Goal: Transaction & Acquisition: Purchase product/service

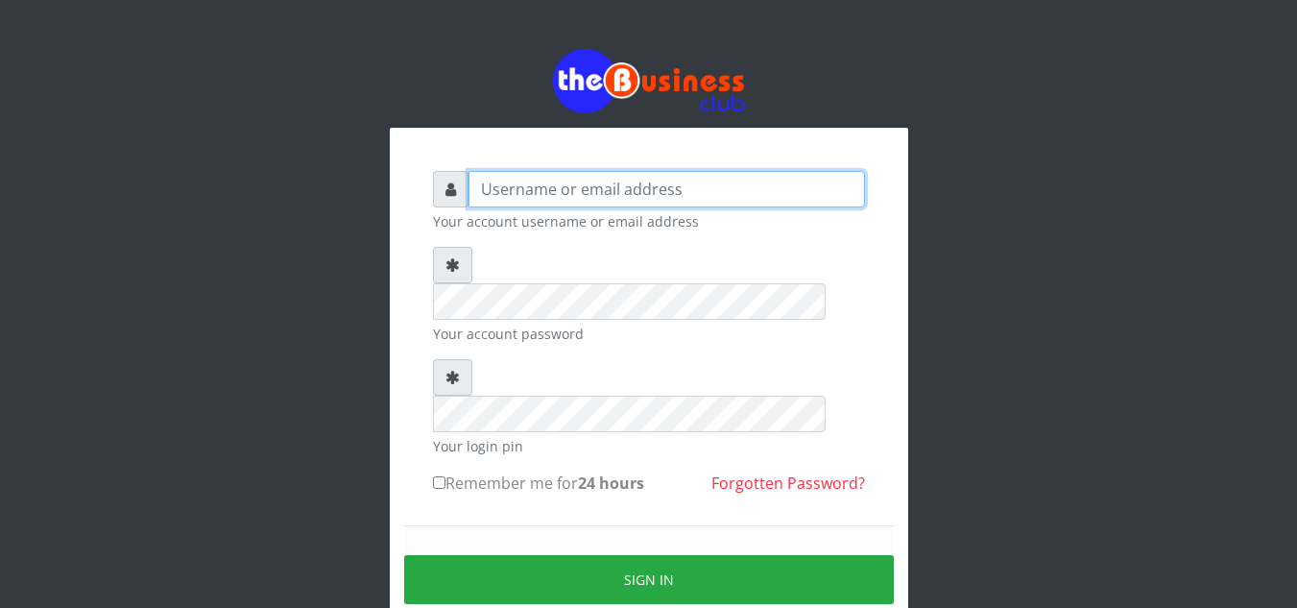
type input "elemuwaobiageli@gmail.com"
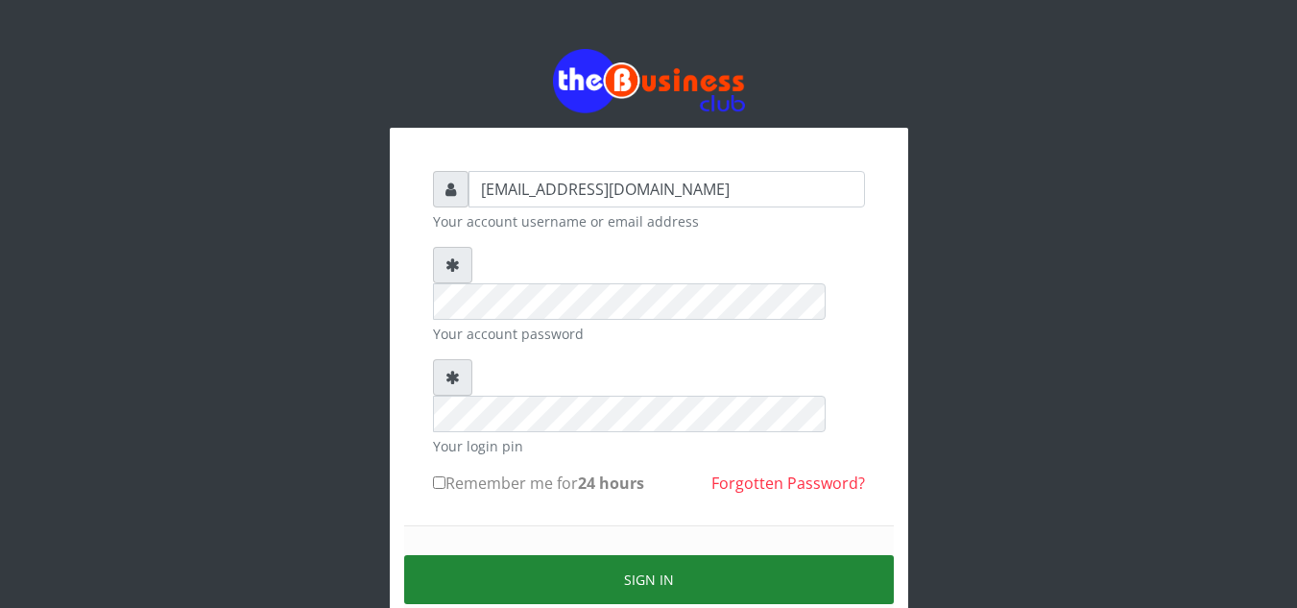
click at [627, 555] on button "Sign in" at bounding box center [649, 579] width 490 height 49
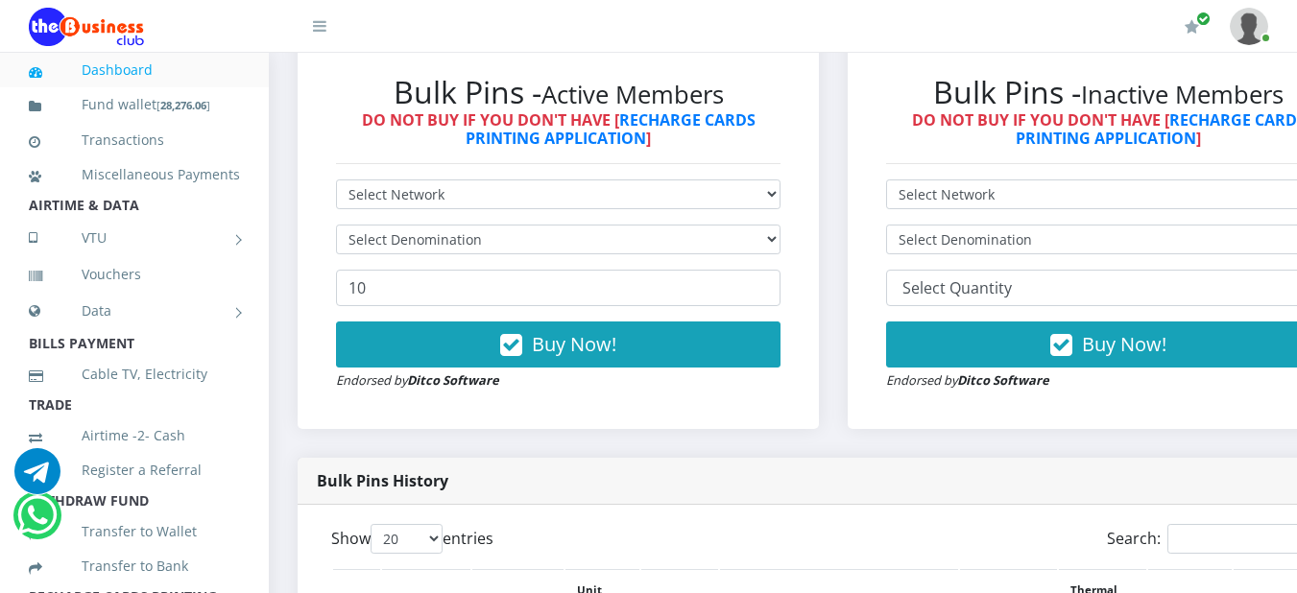
scroll to position [583, 0]
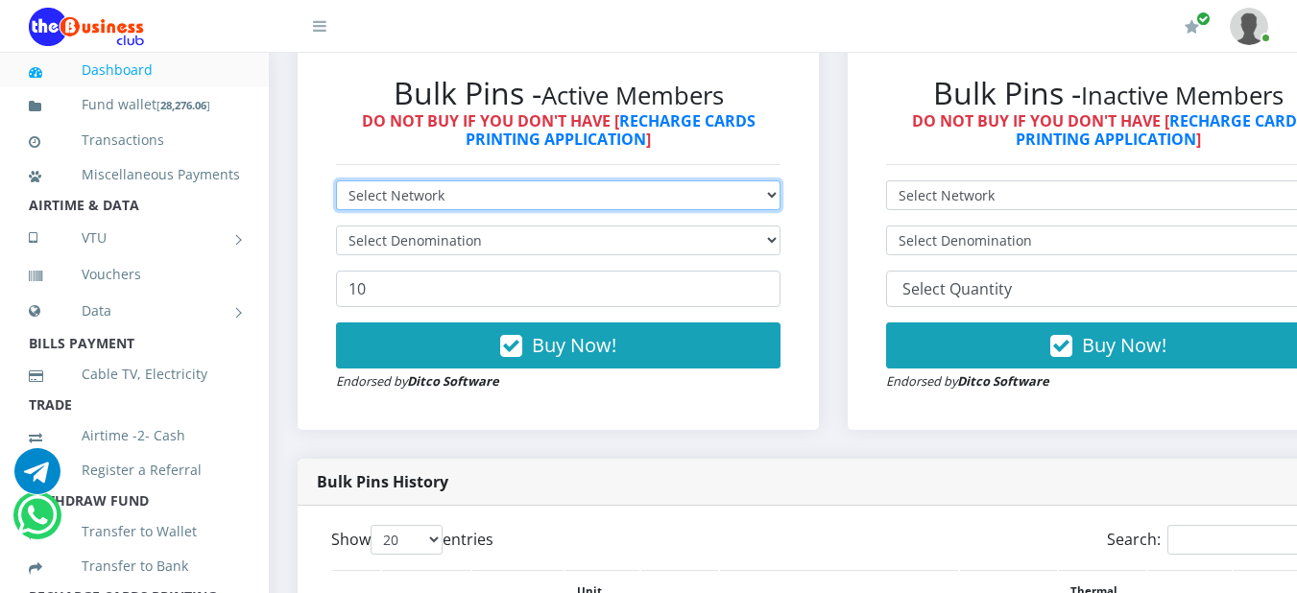
click at [781, 199] on select "Select Network MTN Globacom 9Mobile Airtel" at bounding box center [558, 196] width 445 height 30
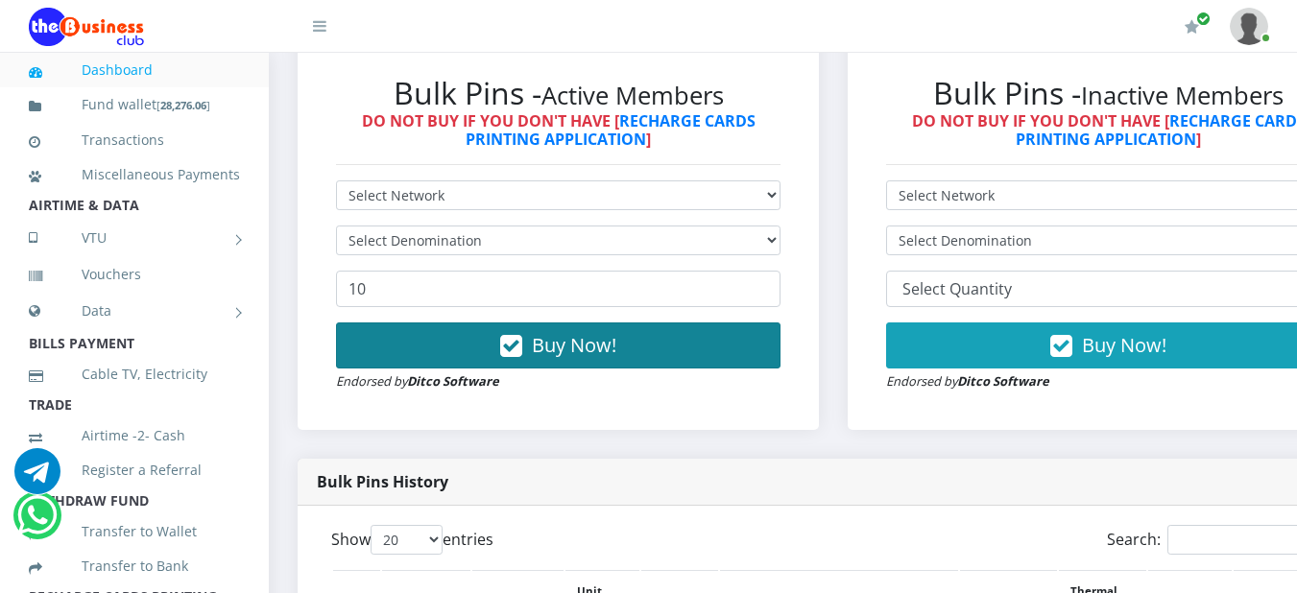
click at [765, 354] on button "Buy Now!" at bounding box center [558, 346] width 445 height 46
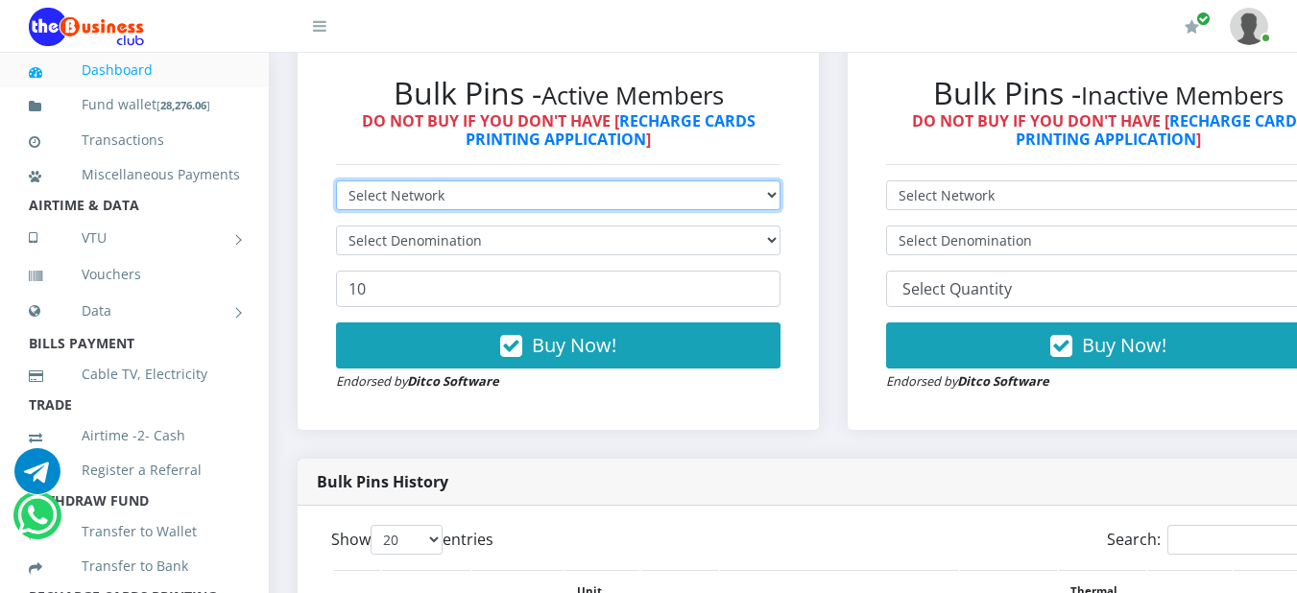
click at [781, 191] on select "Select Network MTN Globacom 9Mobile Airtel" at bounding box center [558, 196] width 445 height 30
select select "Airtel"
click at [336, 184] on select "Select Network MTN Globacom 9Mobile Airtel" at bounding box center [558, 196] width 445 height 30
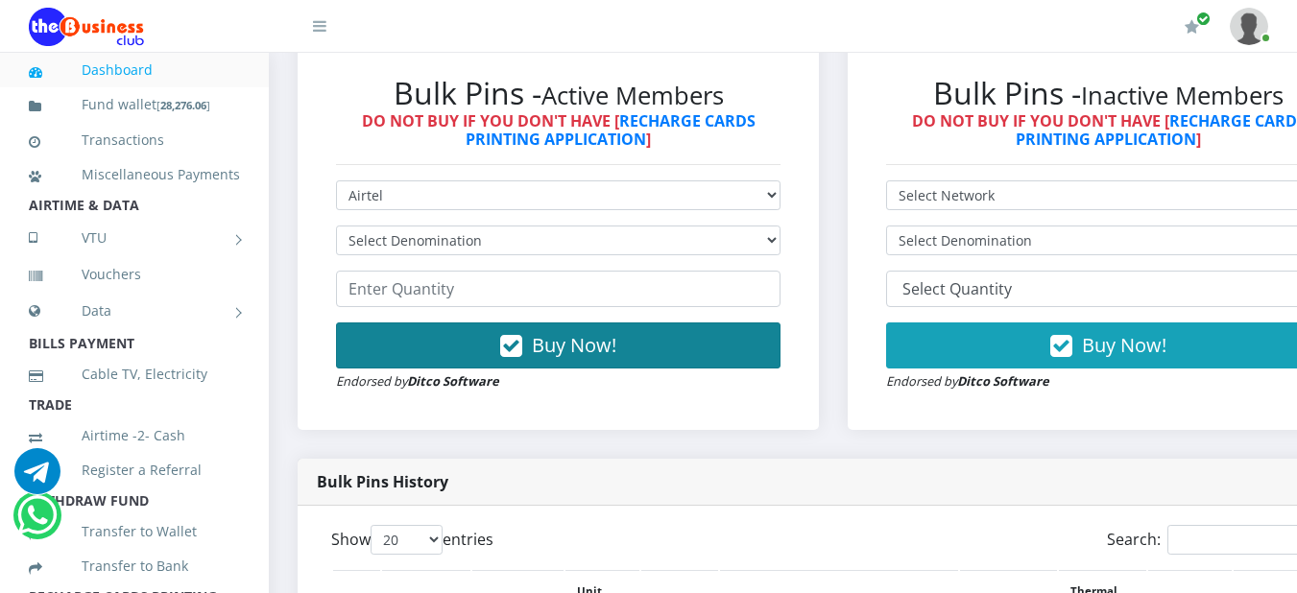
click at [781, 326] on button "Buy Now!" at bounding box center [558, 346] width 445 height 46
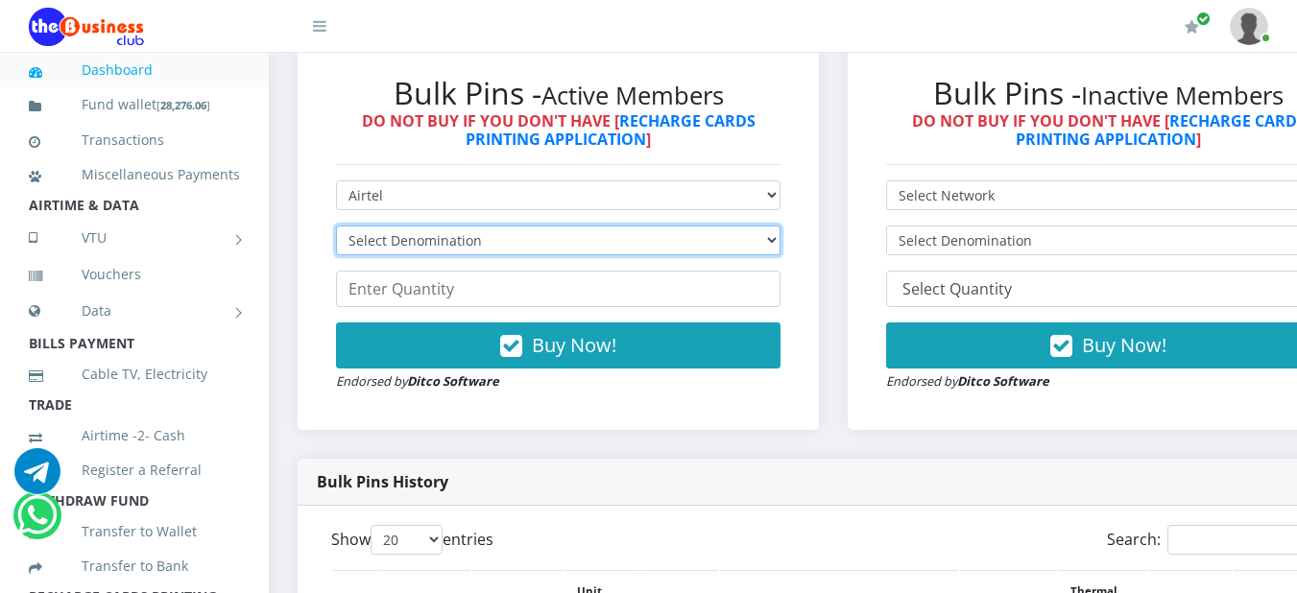
click at [781, 242] on select "Select Denomination Airtel NGN100 - ₦96.38 Airtel NGN200 - ₦192.76 Airtel NGN50…" at bounding box center [558, 241] width 445 height 30
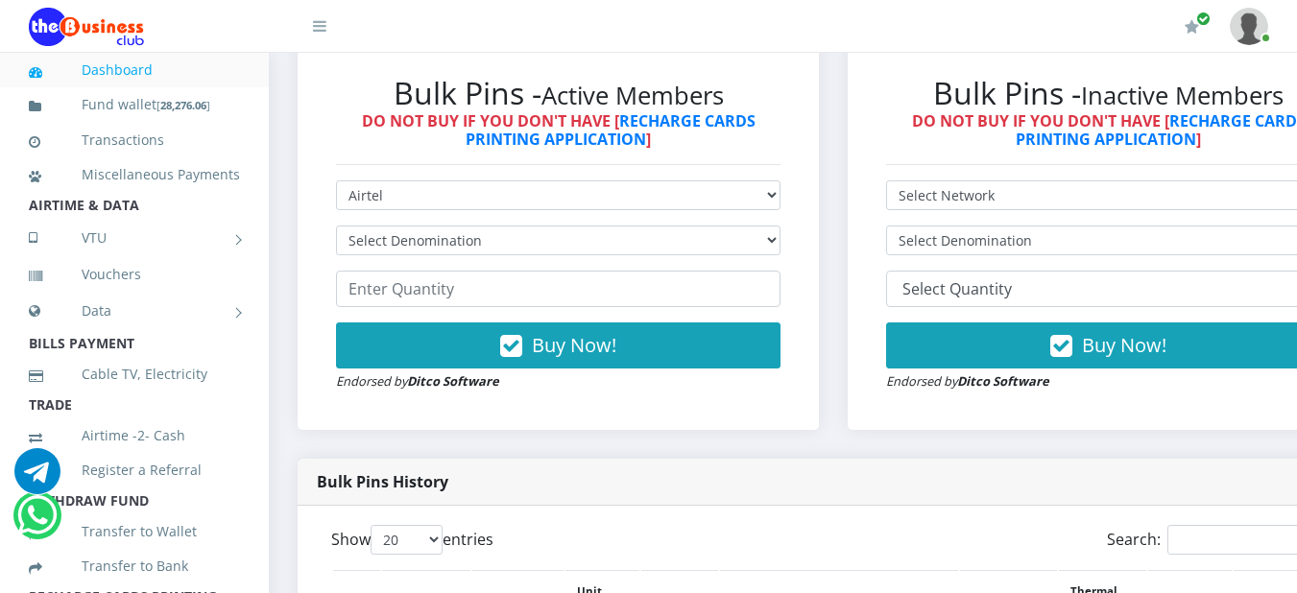
click at [771, 450] on div "Bulk Pins Downloads instantly (ACTIVE MEMBERS) Bulk Pins - Active Members DO NO…" at bounding box center [558, 224] width 550 height 470
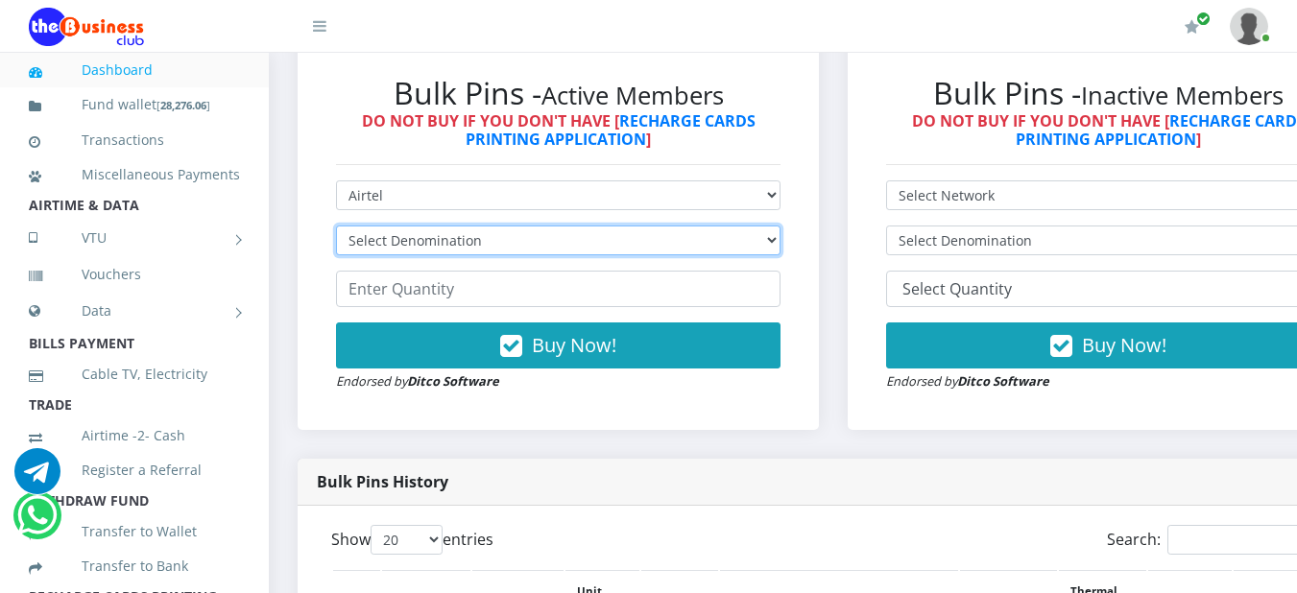
click at [781, 246] on select "Select Denomination Airtel NGN100 - ₦96.38 Airtel NGN200 - ₦192.76 Airtel NGN50…" at bounding box center [558, 241] width 445 height 30
select select "192.76-200"
click at [336, 229] on select "Select Denomination Airtel NGN100 - ₦96.38 Airtel NGN200 - ₦192.76 Airtel NGN50…" at bounding box center [558, 241] width 445 height 30
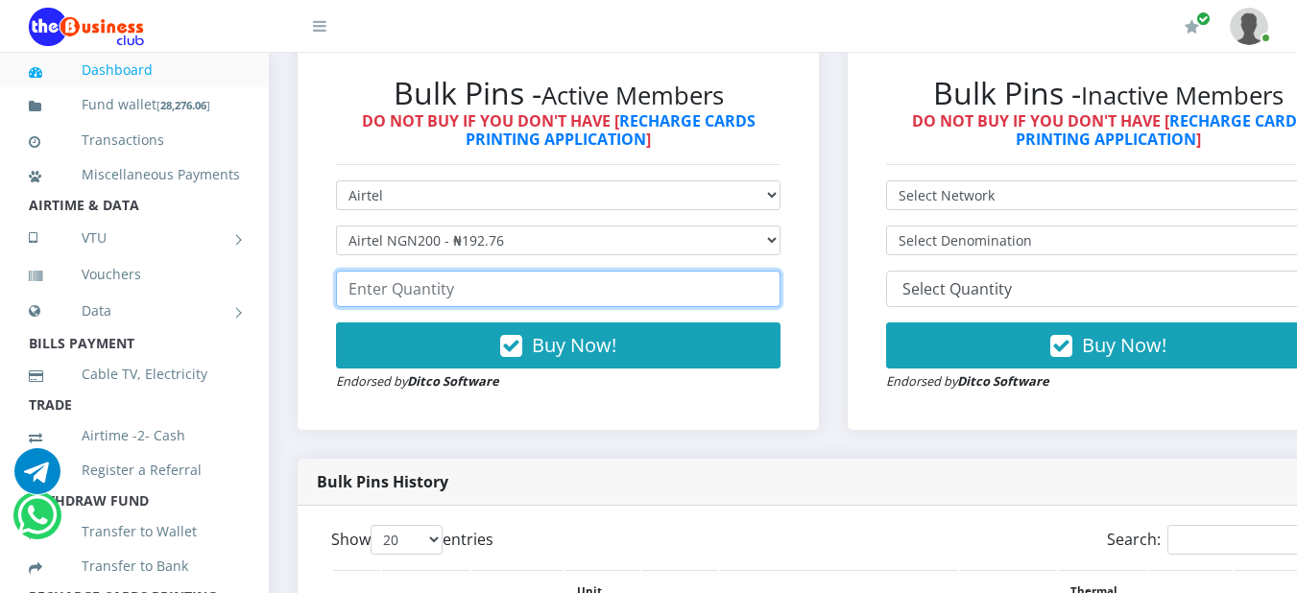
click at [727, 289] on input "number" at bounding box center [558, 289] width 445 height 36
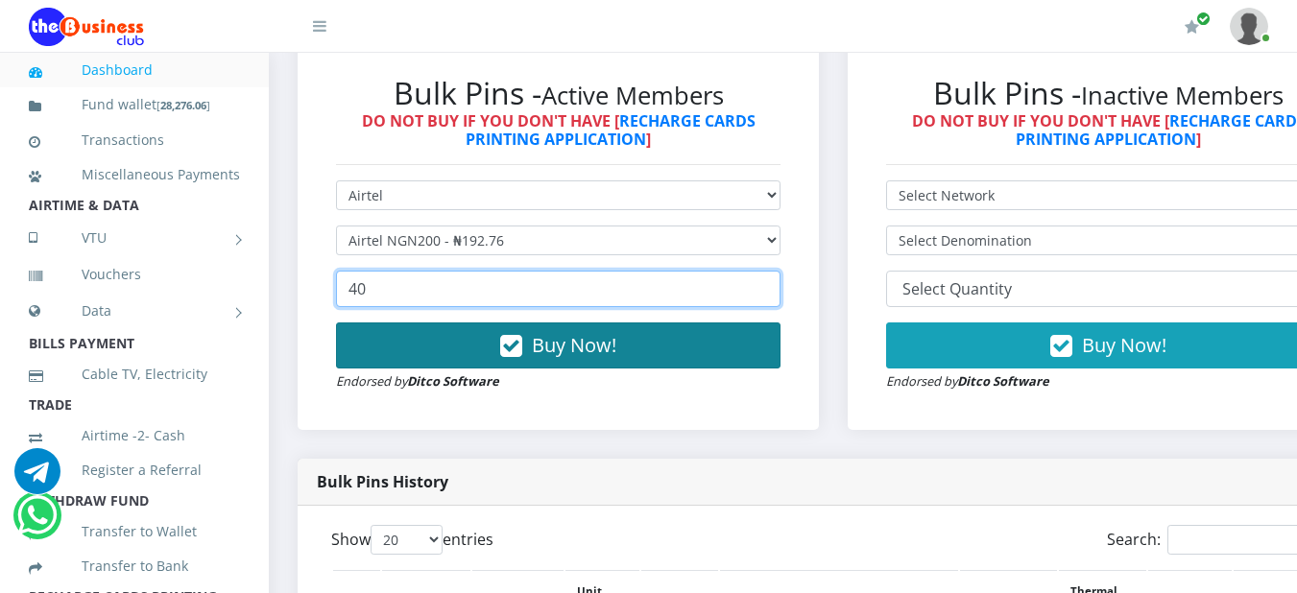
type input "40"
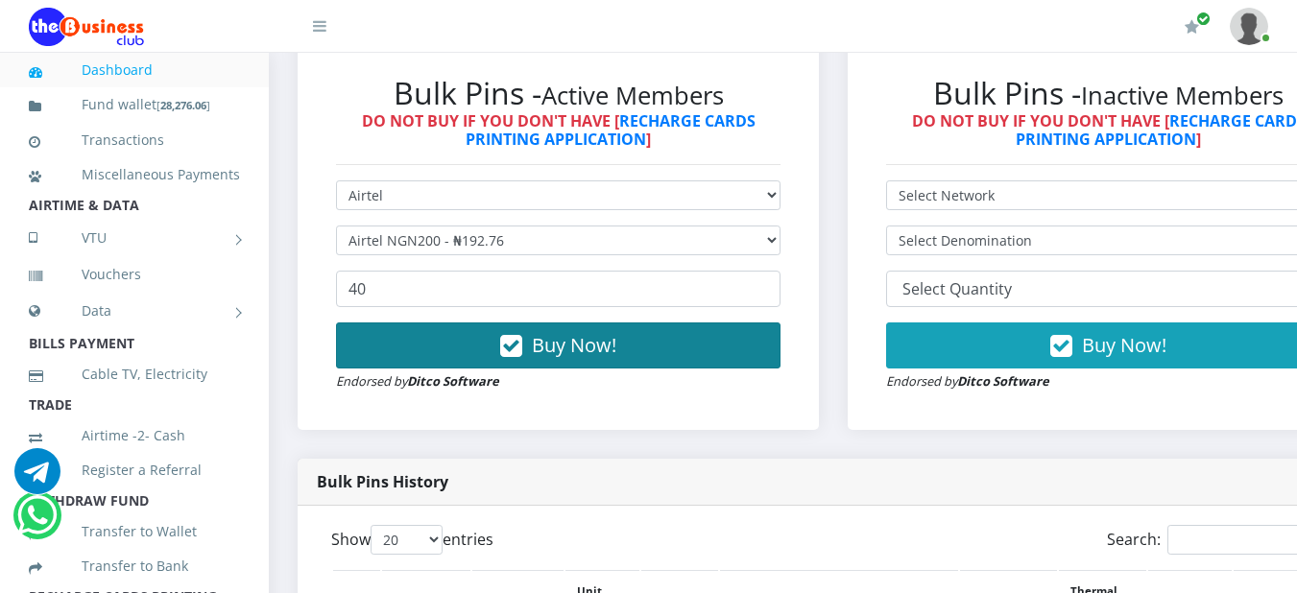
click at [518, 351] on icon "button" at bounding box center [511, 346] width 22 height 19
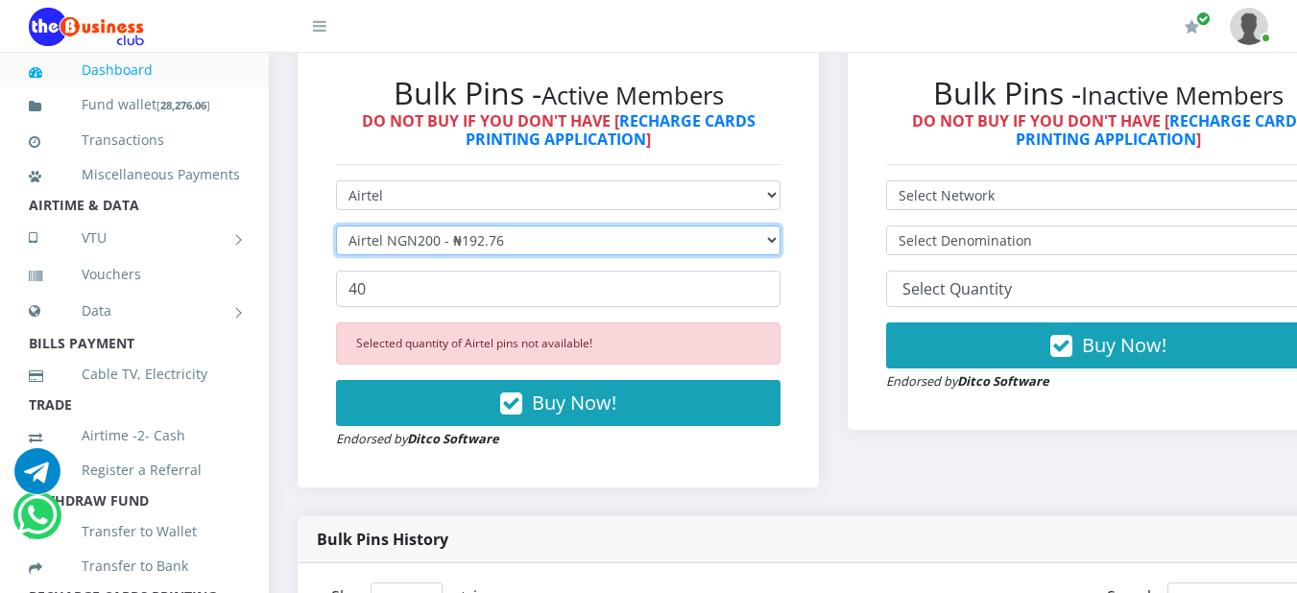
click at [781, 245] on select "Select Denomination Airtel NGN100 - ₦96.38 Airtel NGN200 - ₦192.76 Airtel NGN50…" at bounding box center [558, 241] width 445 height 30
select select "481.9-500"
click at [336, 229] on select "Select Denomination Airtel NGN100 - ₦96.38 Airtel NGN200 - ₦192.76 Airtel NGN50…" at bounding box center [558, 241] width 445 height 30
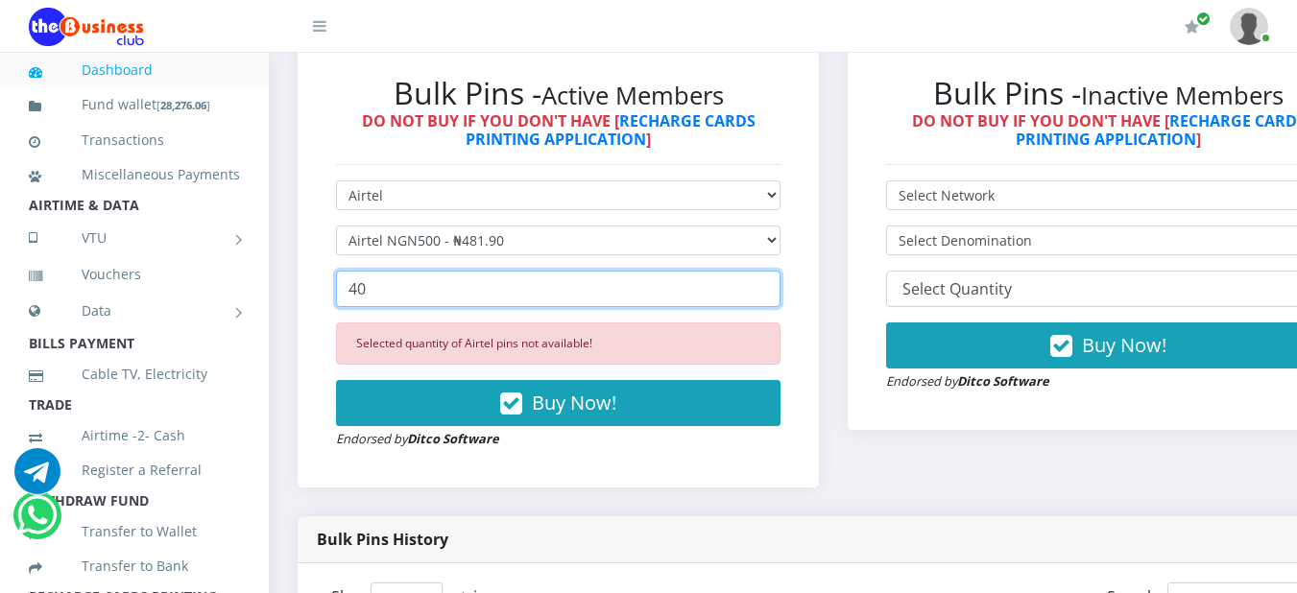
click at [372, 297] on input "40" at bounding box center [558, 289] width 445 height 36
type input "4"
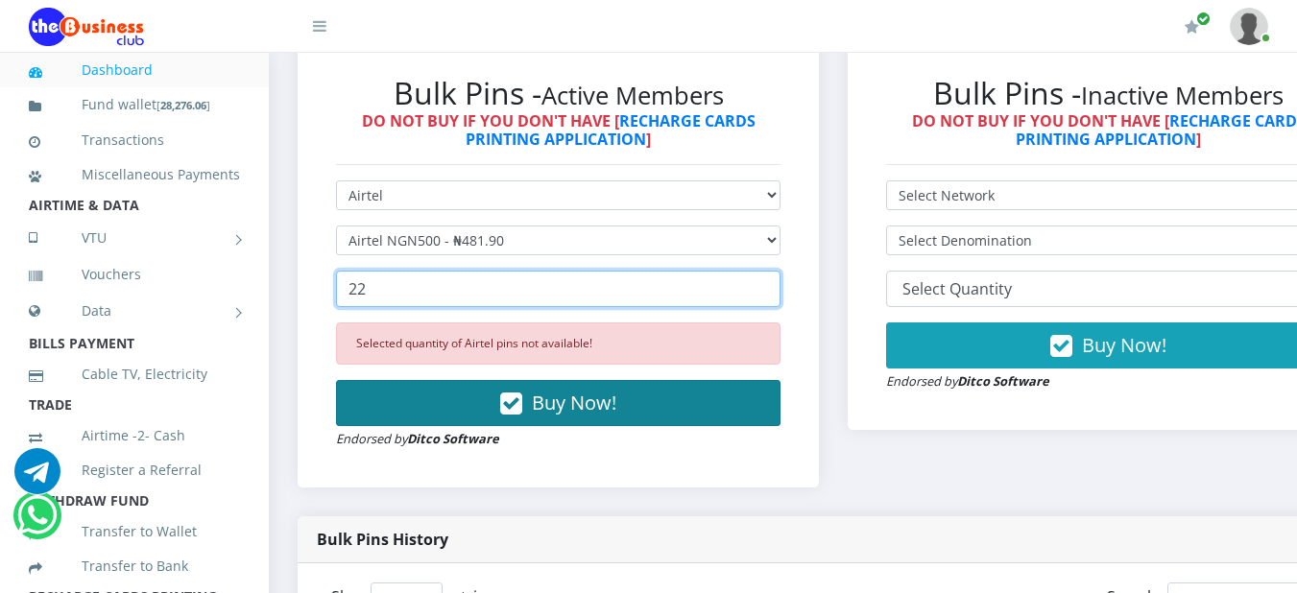
type input "22"
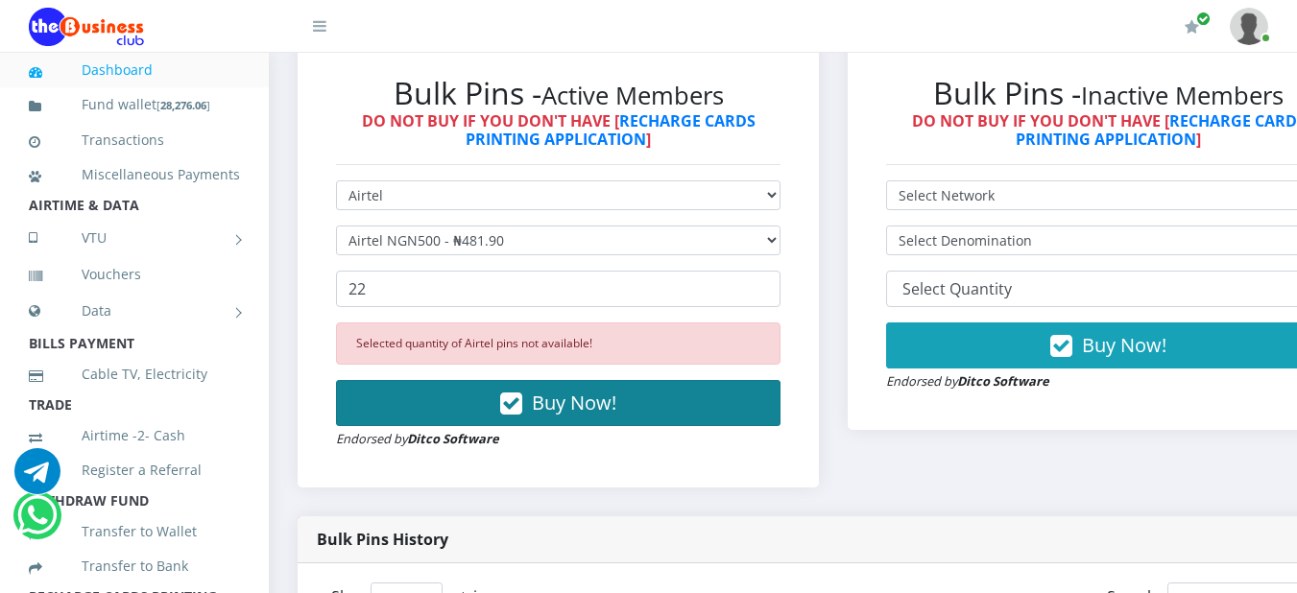
click at [566, 402] on span "Buy Now!" at bounding box center [574, 403] width 85 height 26
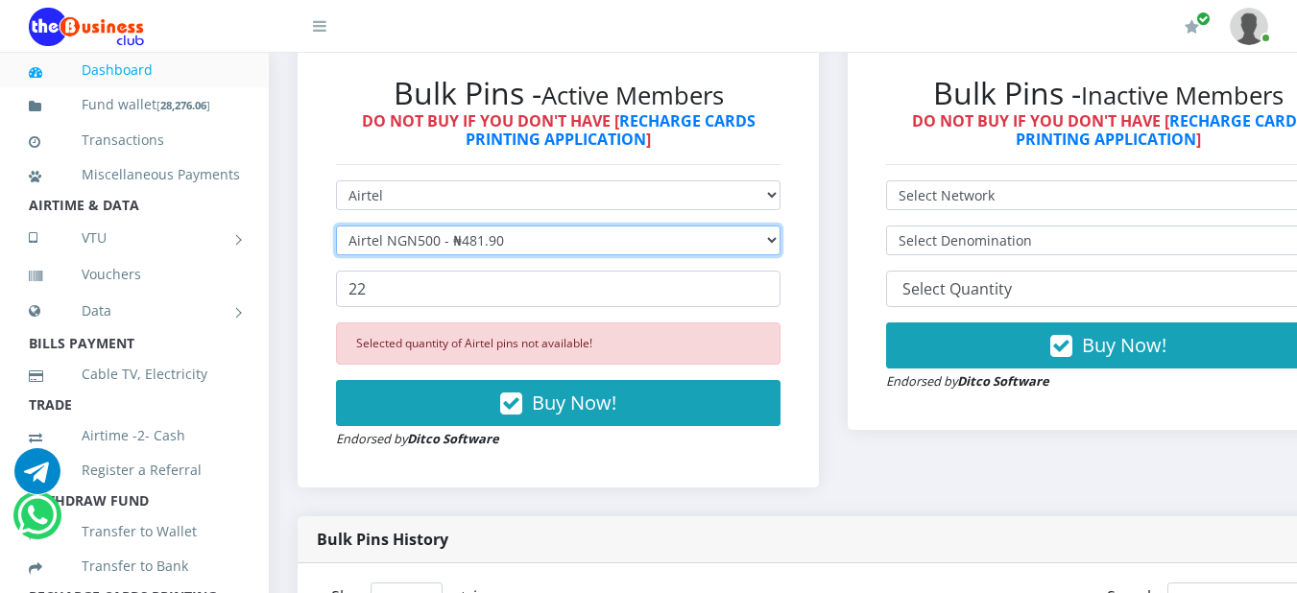
click at [781, 237] on select "Select Denomination Airtel NGN100 - ₦96.38 Airtel NGN200 - ₦192.76 Airtel NGN50…" at bounding box center [558, 241] width 445 height 30
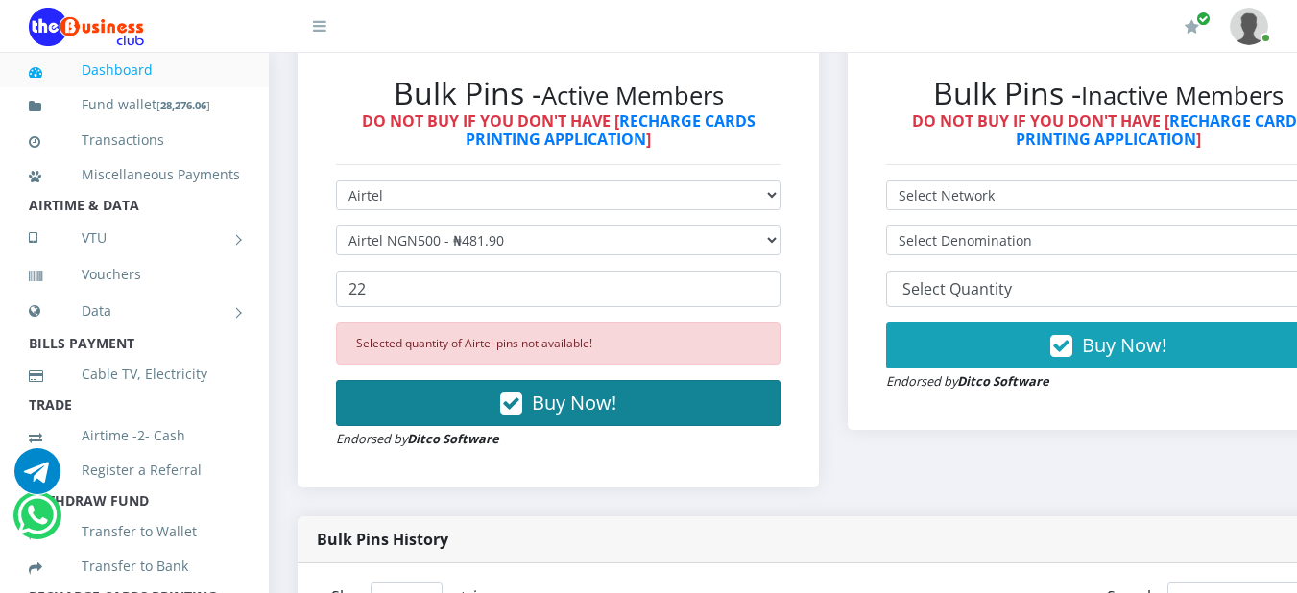
click at [743, 393] on button "Buy Now!" at bounding box center [558, 403] width 445 height 46
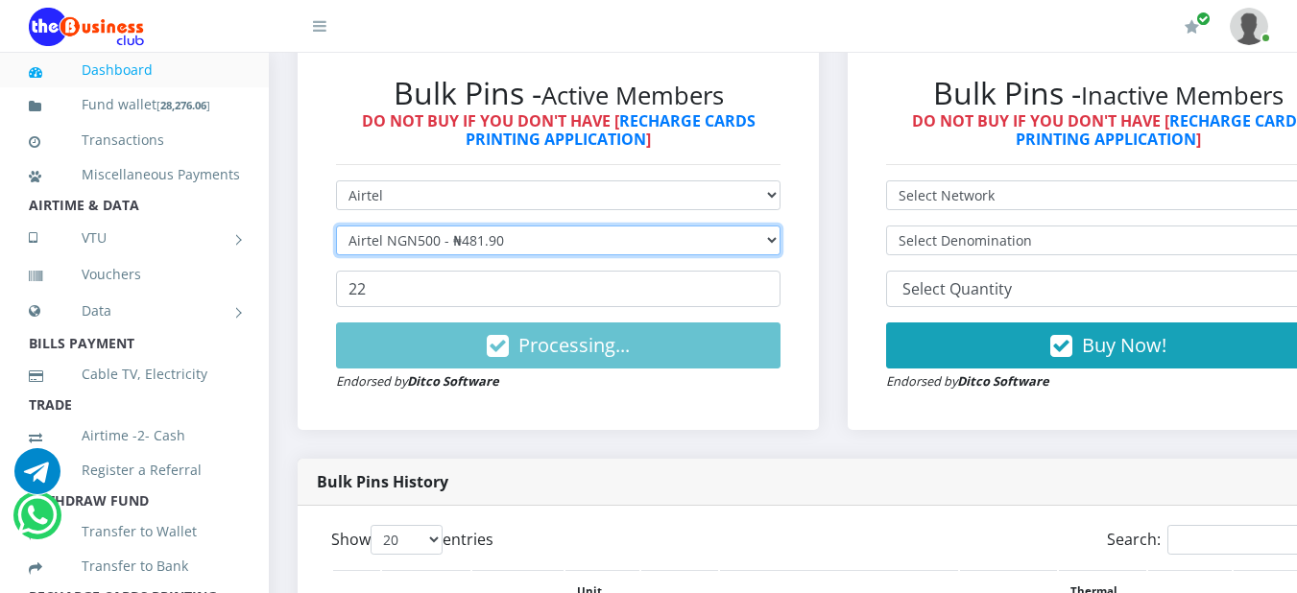
click at [781, 250] on select "Select Denomination Airtel NGN100 - ₦96.38 Airtel NGN200 - ₦192.76 Airtel NGN50…" at bounding box center [558, 241] width 445 height 30
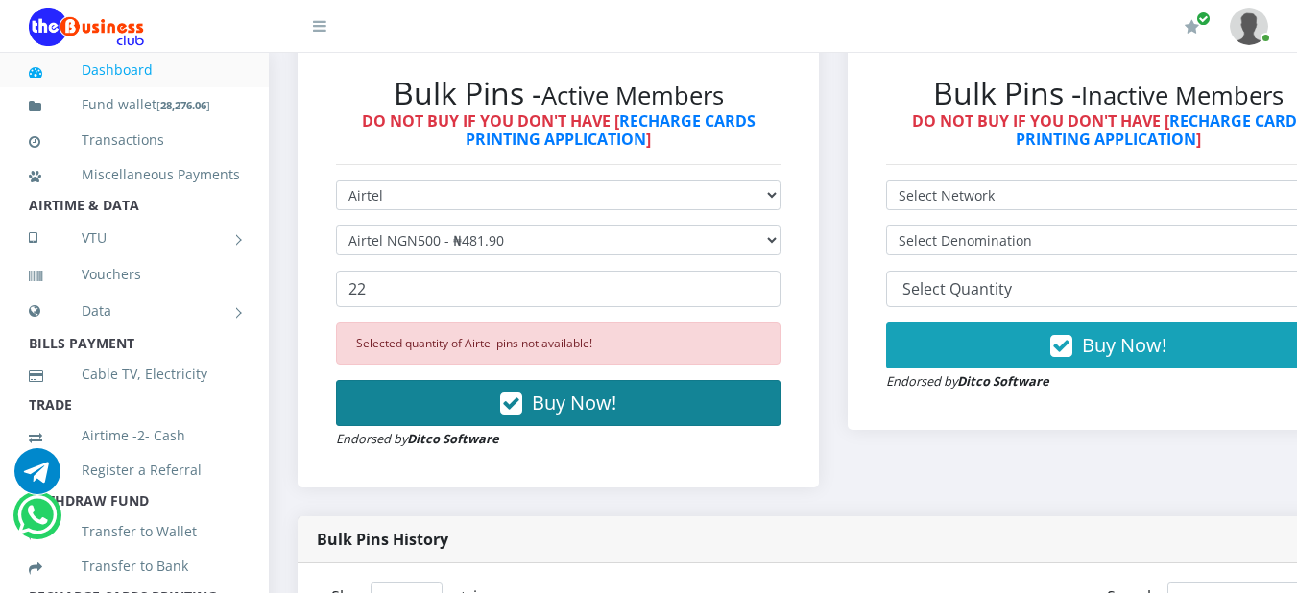
click at [771, 401] on button "Buy Now!" at bounding box center [558, 403] width 445 height 46
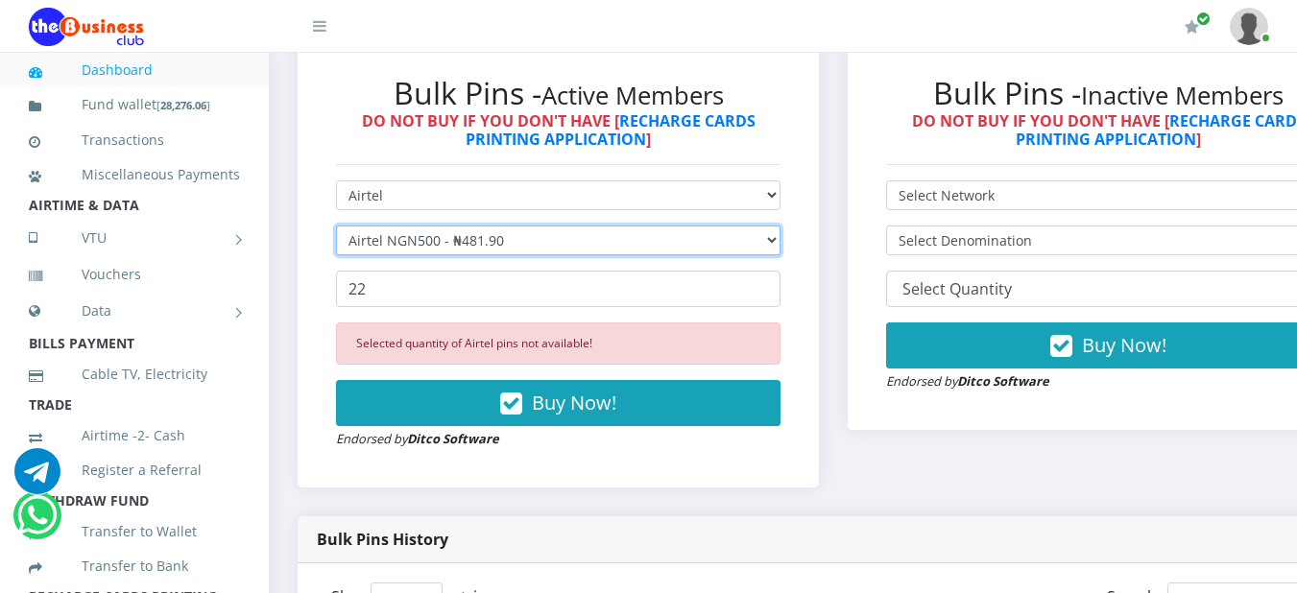
click at [781, 245] on select "Select Denomination Airtel NGN100 - ₦96.38 Airtel NGN200 - ₦192.76 Airtel NGN50…" at bounding box center [558, 241] width 445 height 30
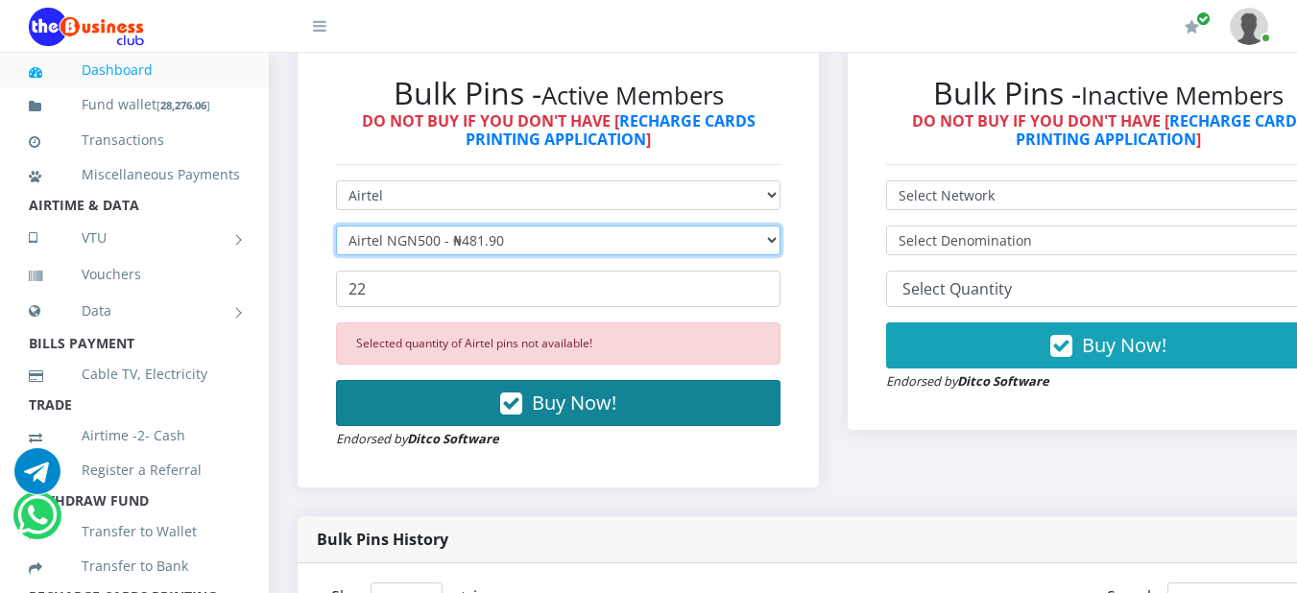
select select "963.8-1000"
click at [336, 229] on select "Select Denomination Airtel NGN100 - ₦96.38 Airtel NGN200 - ₦192.76 Airtel NGN50…" at bounding box center [558, 241] width 445 height 30
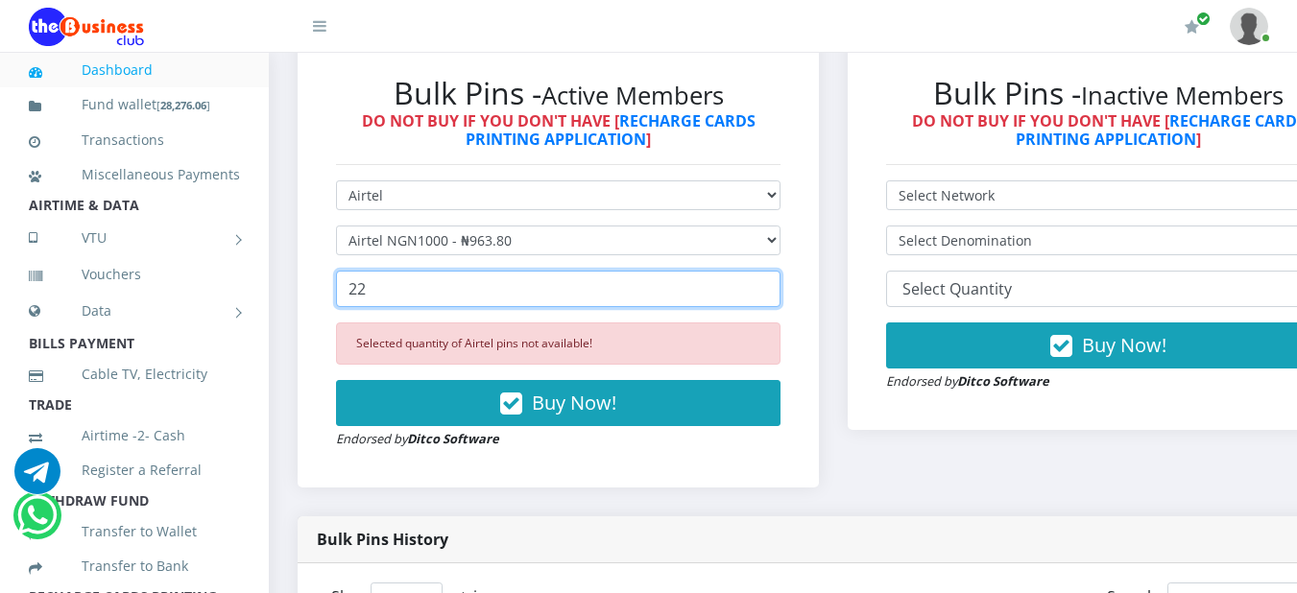
click at [428, 299] on input "22" at bounding box center [558, 289] width 445 height 36
type input "2"
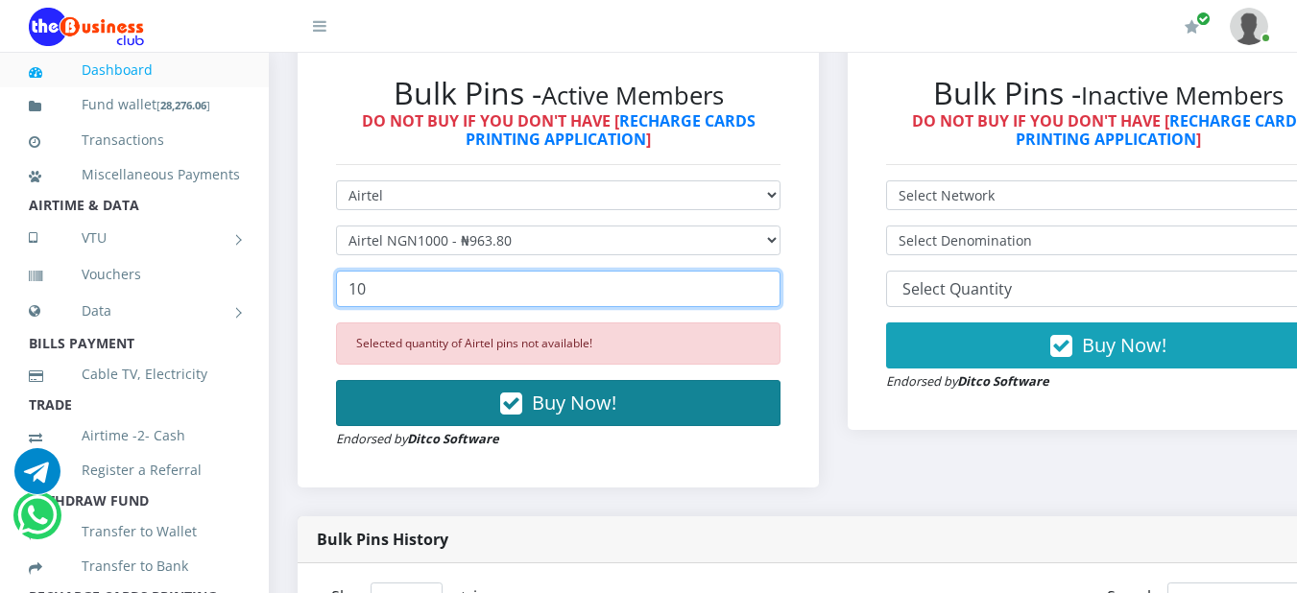
type input "10"
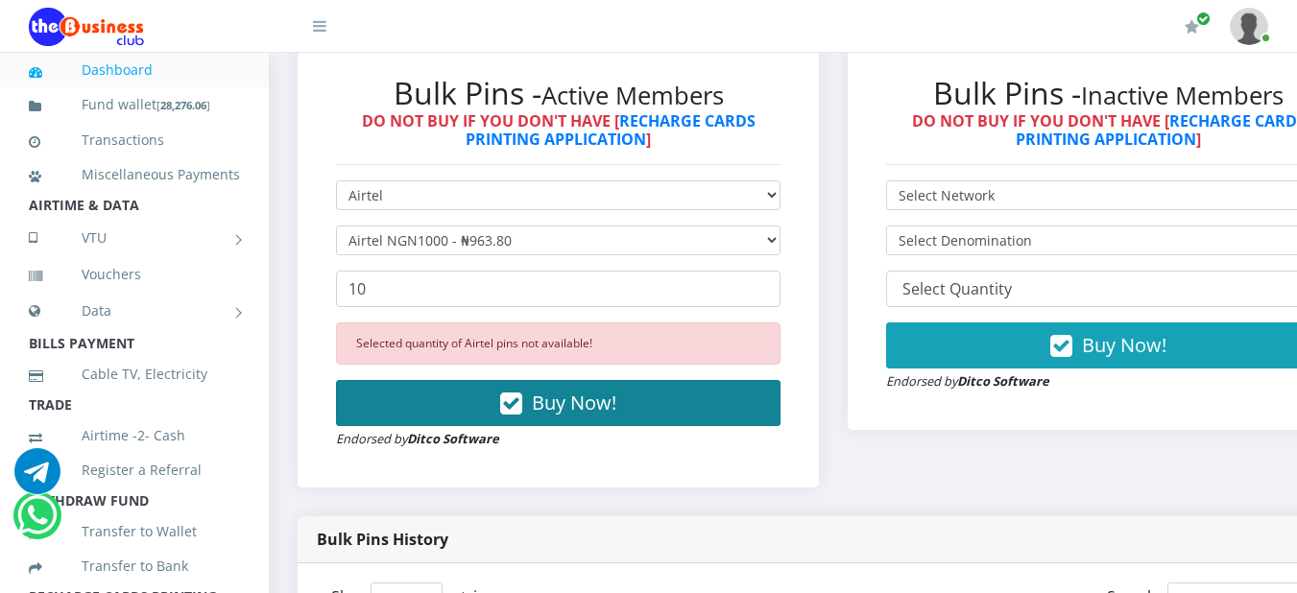
click at [514, 413] on icon "button" at bounding box center [511, 404] width 22 height 19
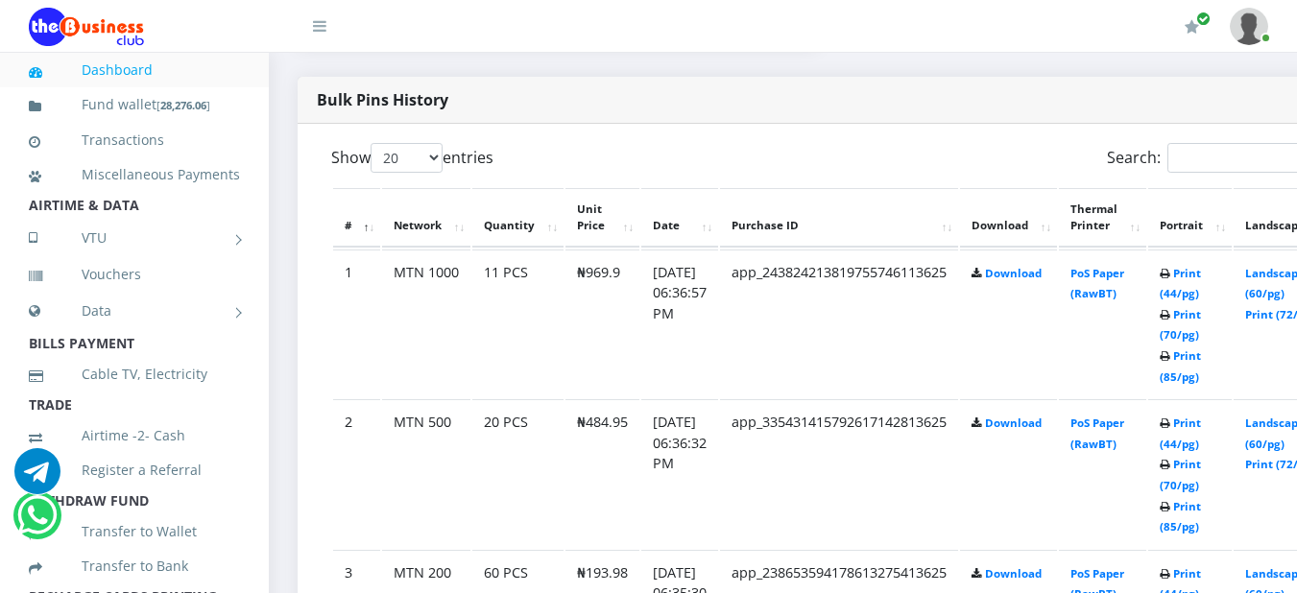
scroll to position [982, 0]
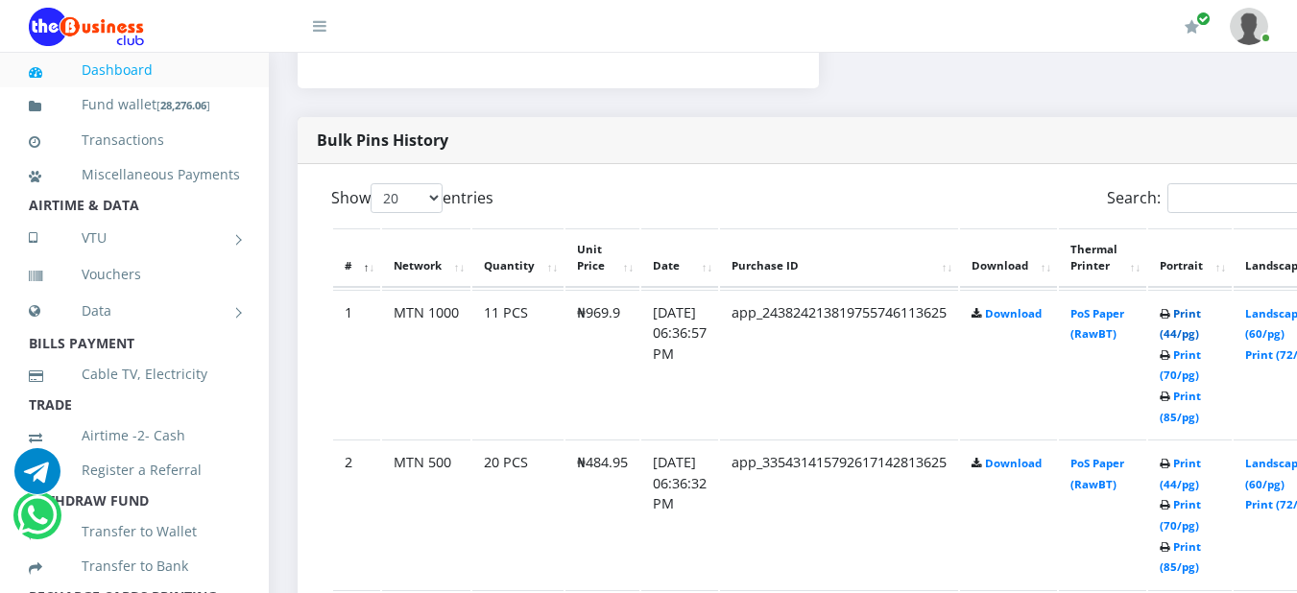
click at [1201, 320] on link "Print (44/pg)" at bounding box center [1180, 324] width 41 height 36
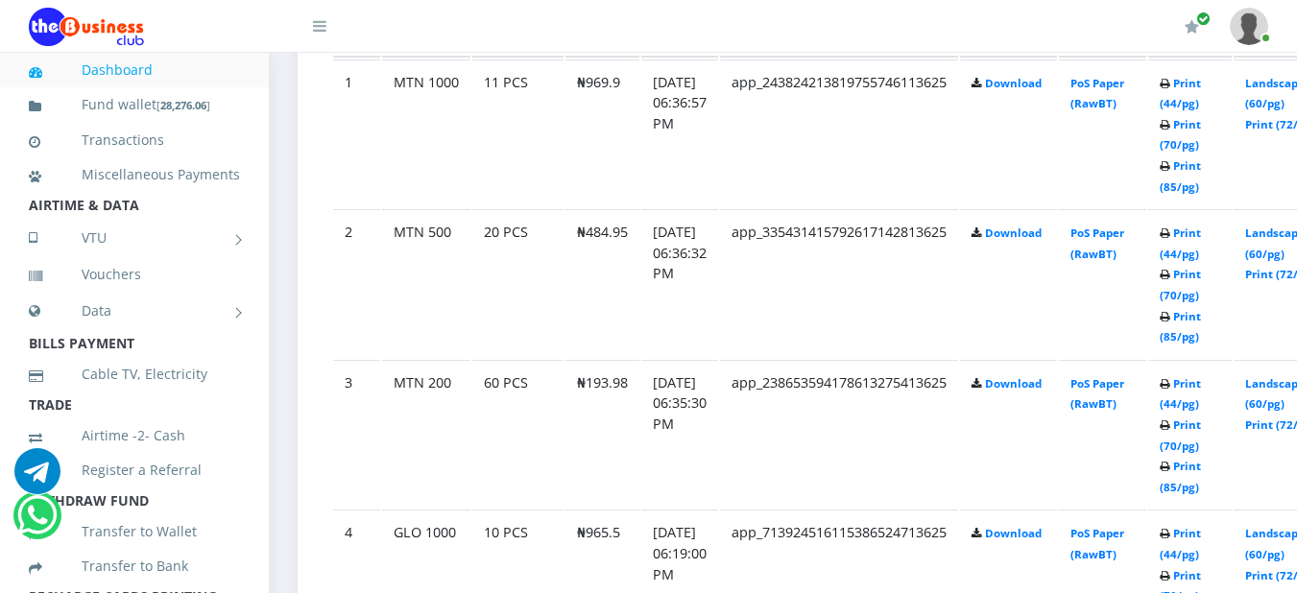
scroll to position [1194, 0]
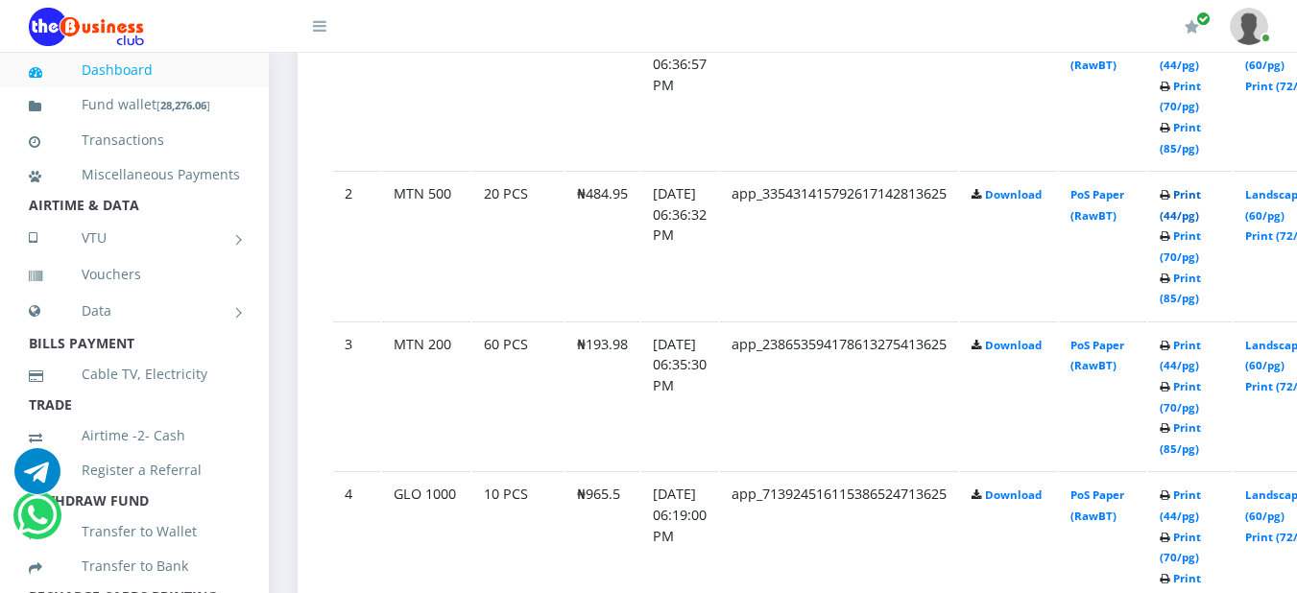
click at [1201, 205] on link "Print (44/pg)" at bounding box center [1180, 205] width 41 height 36
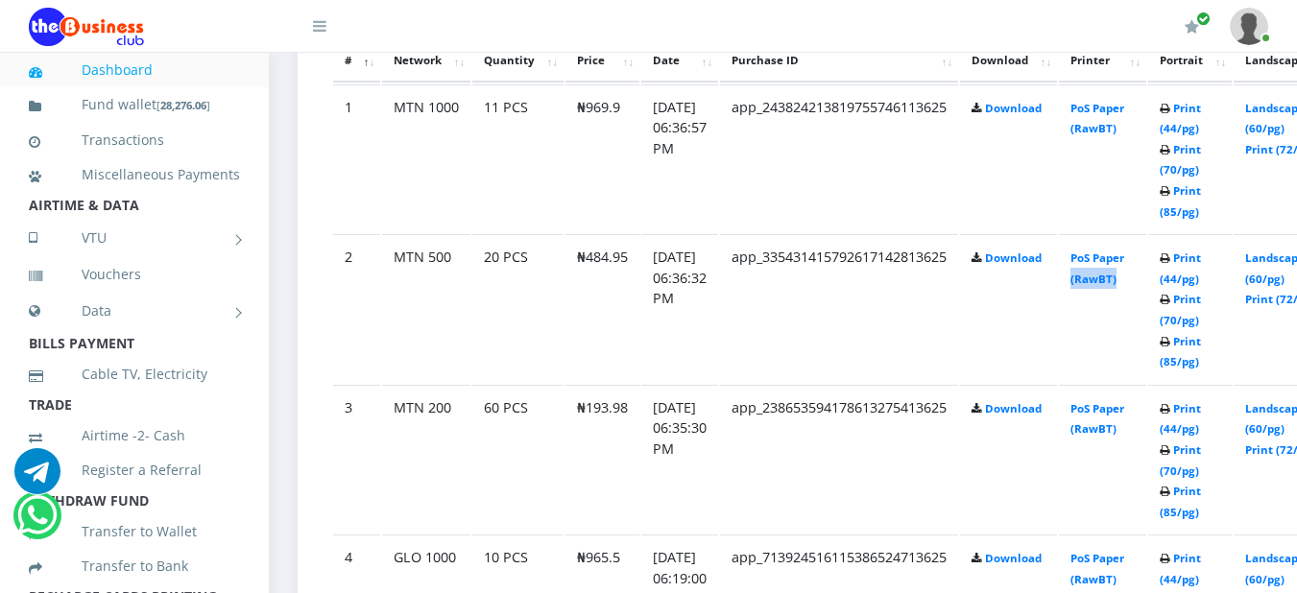
drag, startPoint x: 1094, startPoint y: 366, endPoint x: 1186, endPoint y: 391, distance: 95.5
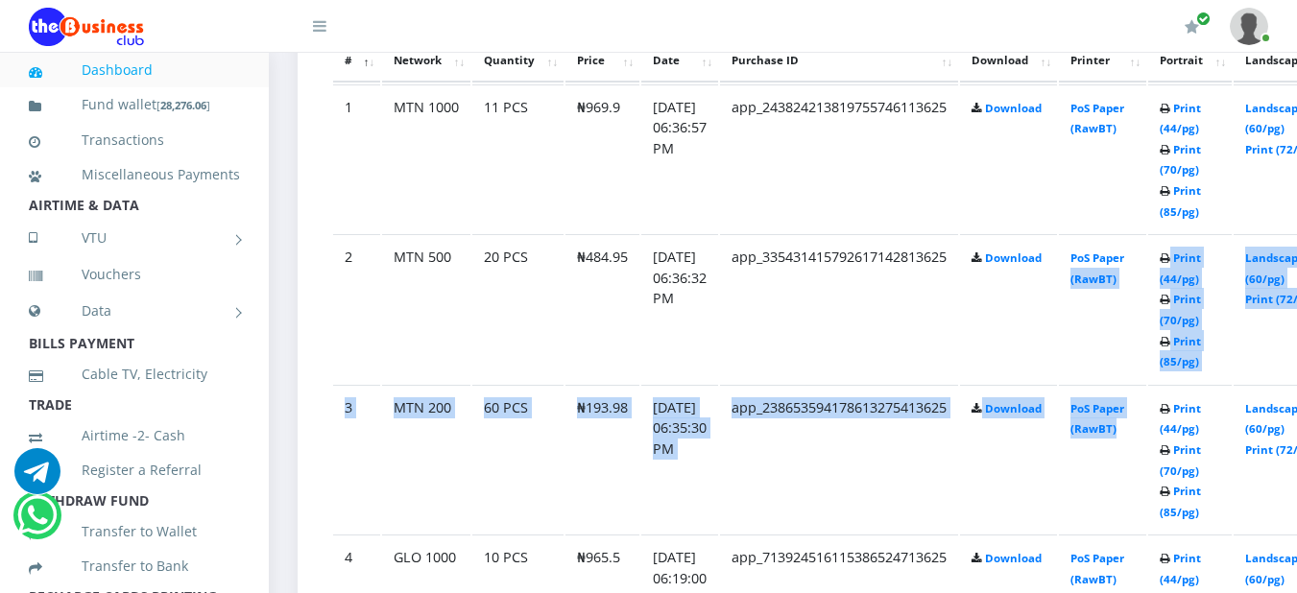
scroll to position [1194, 0]
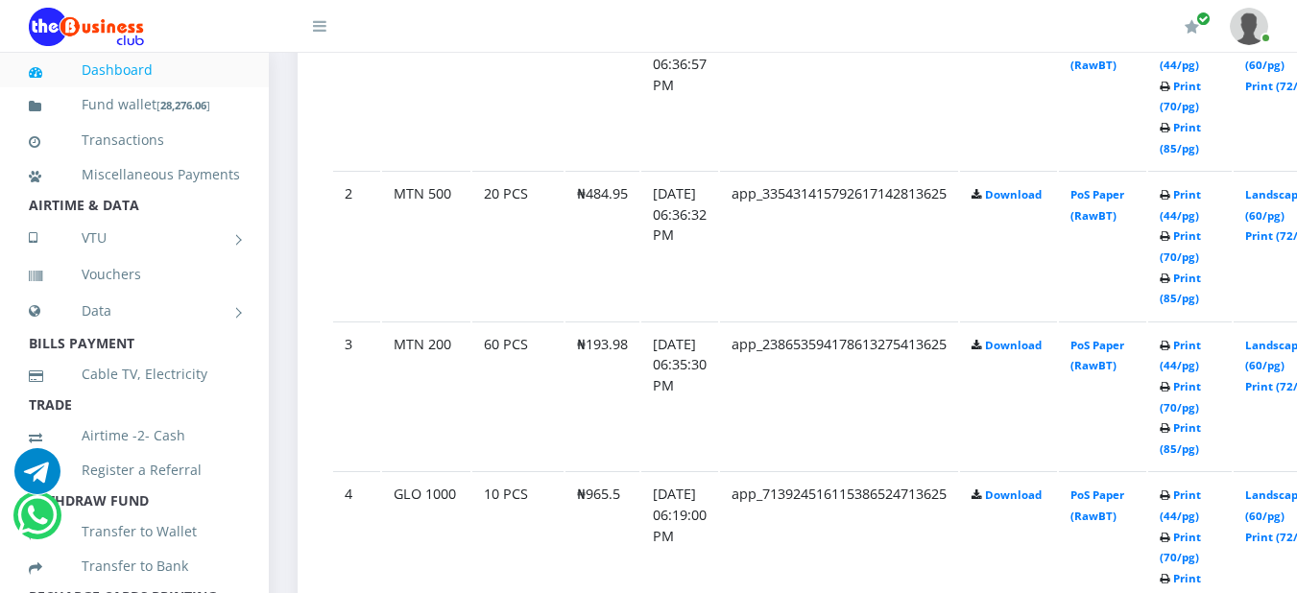
click at [1219, 422] on td "Print (44/pg) Print (70/pg) Print (85/pg)" at bounding box center [1190, 396] width 84 height 149
click at [1201, 356] on link "Print (44/pg)" at bounding box center [1180, 356] width 41 height 36
